Goal: Navigation & Orientation: Find specific page/section

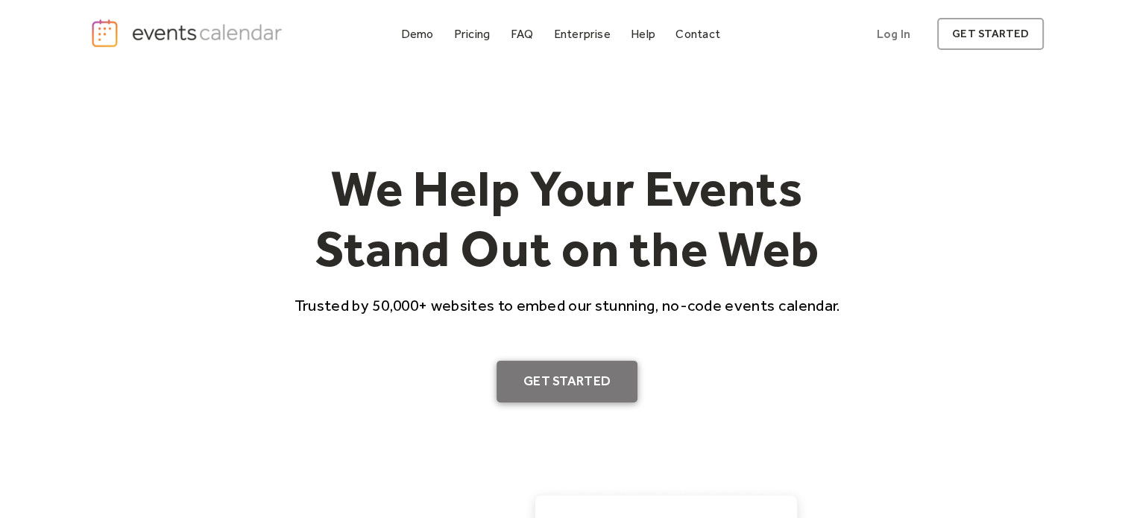
click at [520, 376] on link "Get Started" at bounding box center [567, 382] width 141 height 42
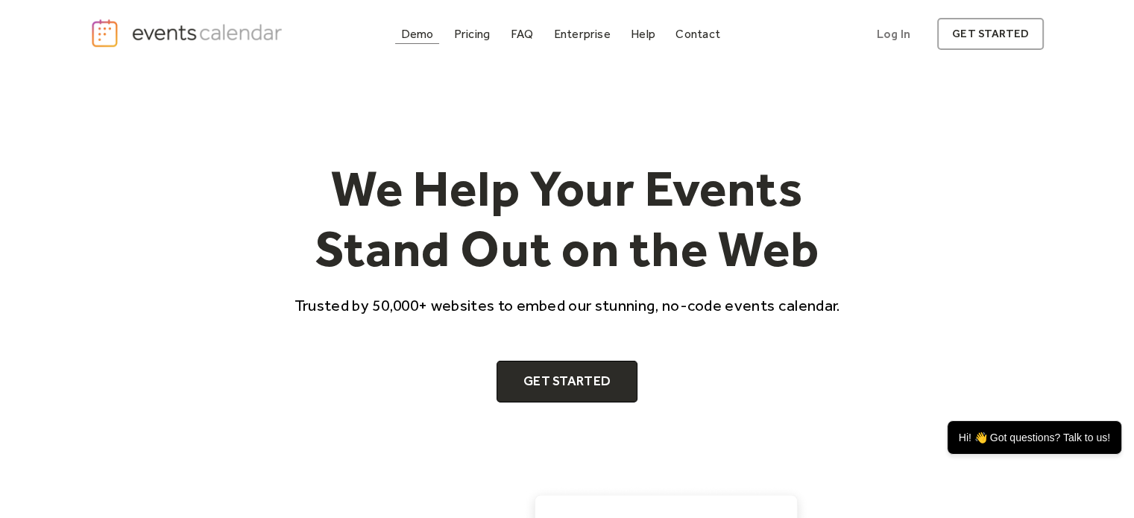
click at [429, 38] on div "Demo" at bounding box center [417, 34] width 33 height 8
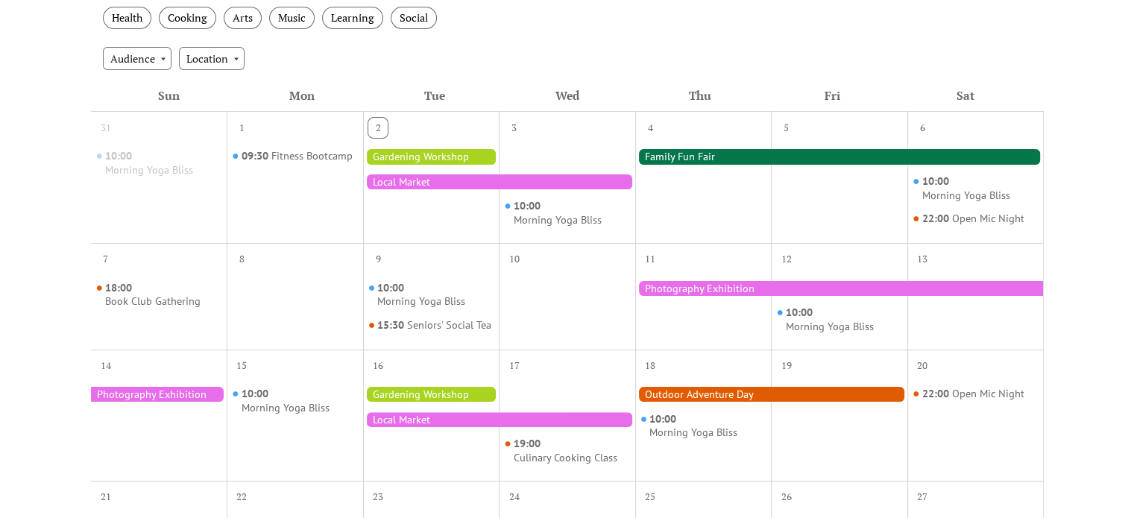
scroll to position [301, 0]
click at [429, 175] on div at bounding box center [499, 181] width 272 height 15
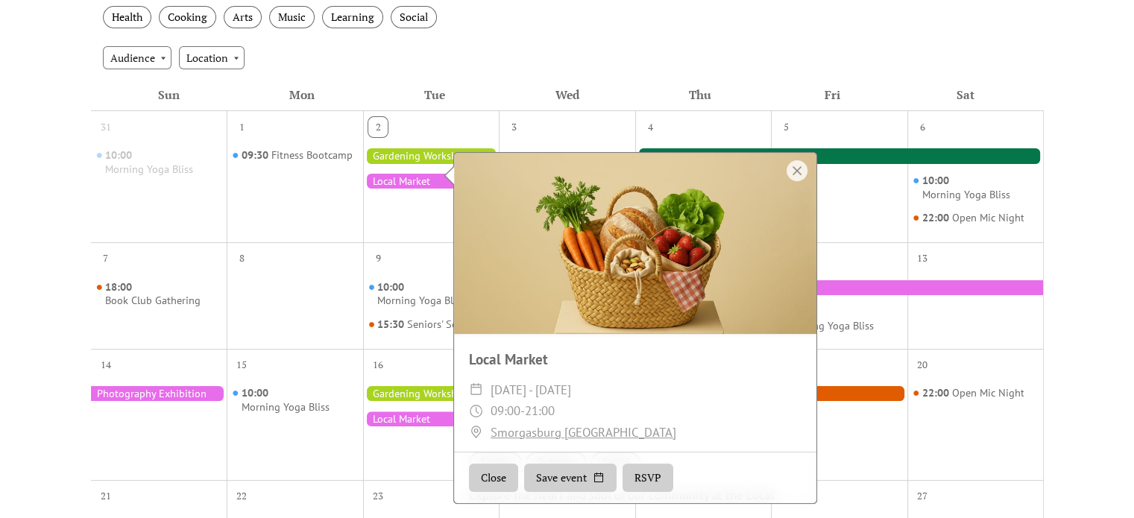
click at [429, 175] on div at bounding box center [499, 181] width 272 height 15
click at [373, 41] on div "Audience Location" at bounding box center [567, 57] width 953 height 40
